Goal: Navigation & Orientation: Understand site structure

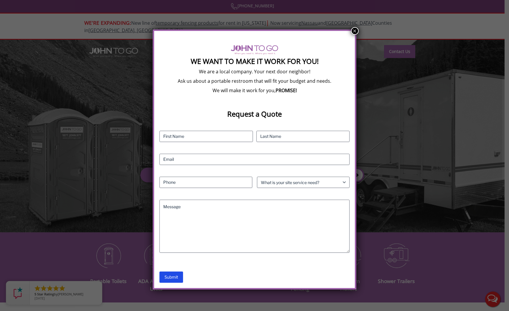
click at [354, 31] on button "×" at bounding box center [355, 31] width 8 height 8
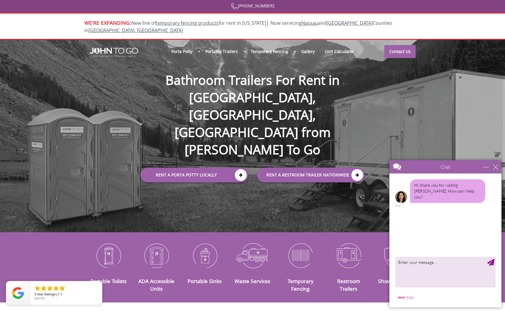
click at [495, 166] on div "close" at bounding box center [495, 167] width 6 height 6
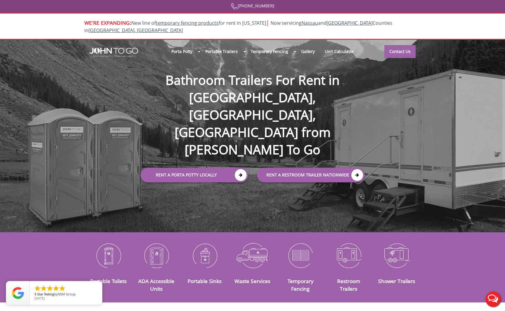
click at [306, 46] on div at bounding box center [252, 155] width 505 height 311
click at [305, 45] on link "Gallery" at bounding box center [308, 51] width 24 height 13
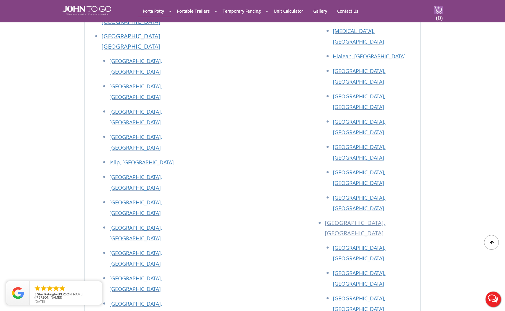
scroll to position [1717, 0]
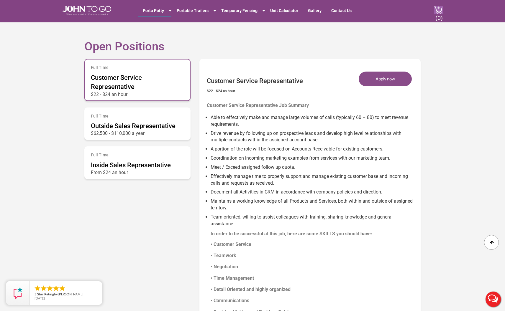
scroll to position [295, 0]
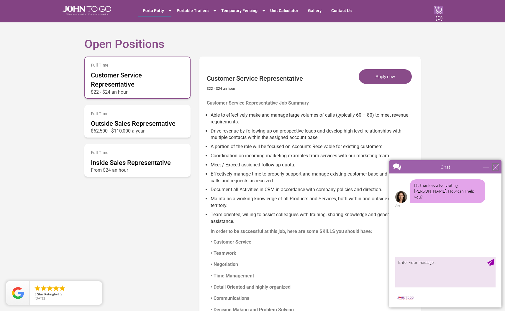
click at [496, 167] on div "close" at bounding box center [495, 167] width 6 height 6
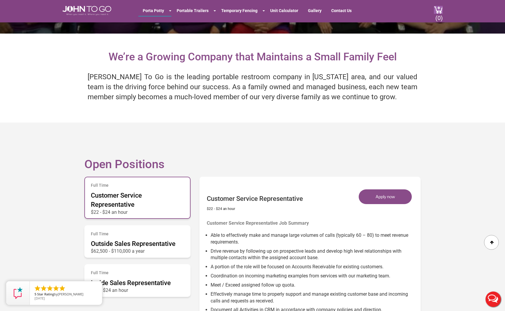
scroll to position [0, 0]
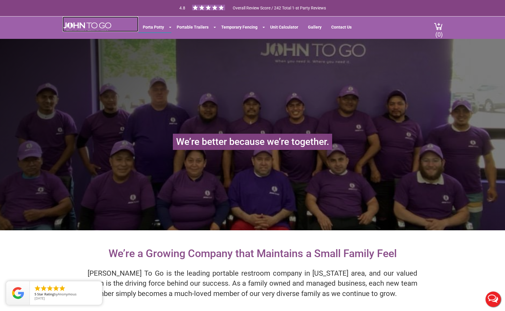
click at [87, 24] on img at bounding box center [87, 26] width 49 height 9
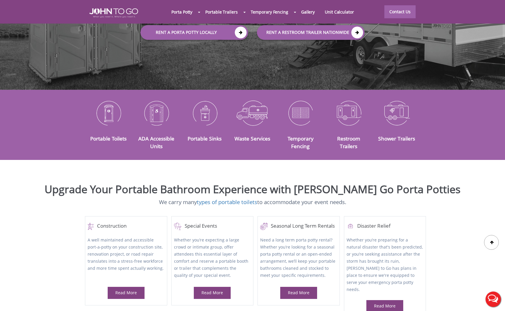
scroll to position [147, 0]
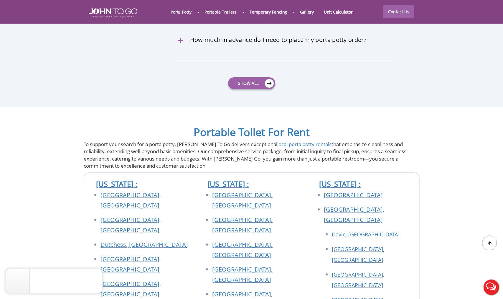
scroll to position [2565, 0]
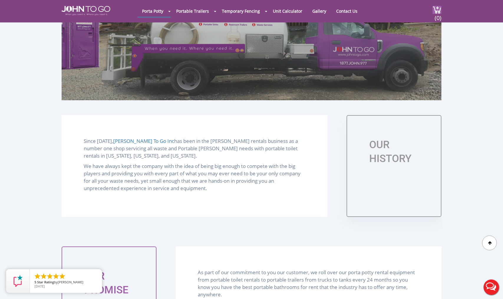
scroll to position [236, 0]
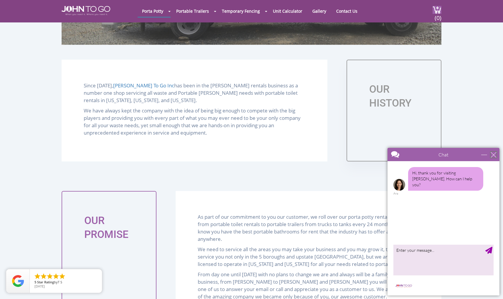
click at [493, 154] on div "close" at bounding box center [494, 155] width 6 height 6
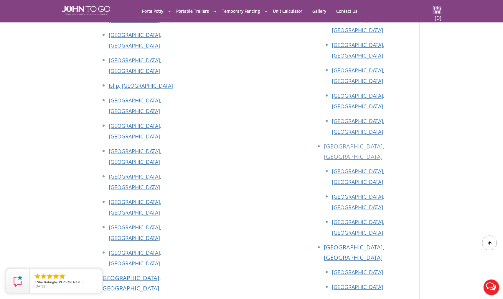
scroll to position [1452, 0]
